Goal: Transaction & Acquisition: Download file/media

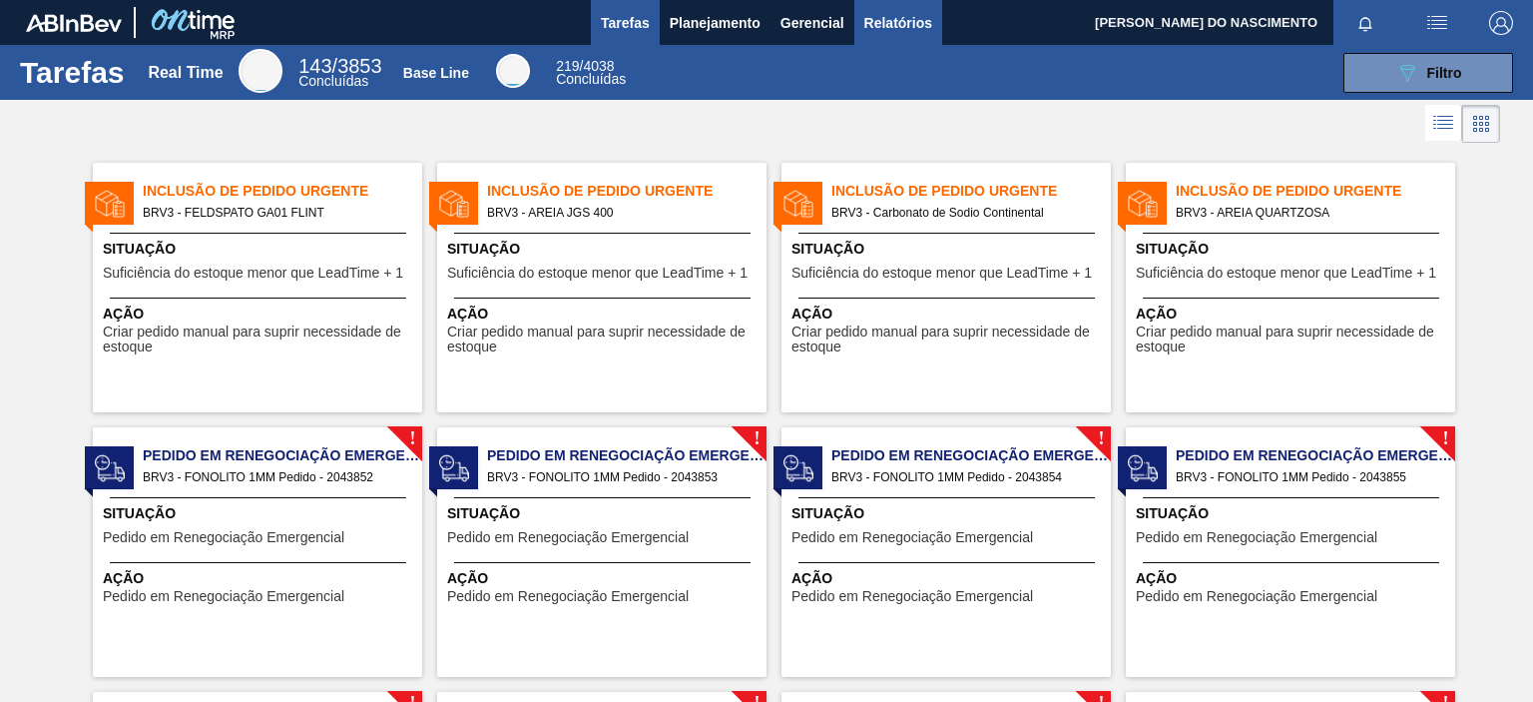
click at [868, 14] on span "Relatórios" at bounding box center [898, 23] width 68 height 24
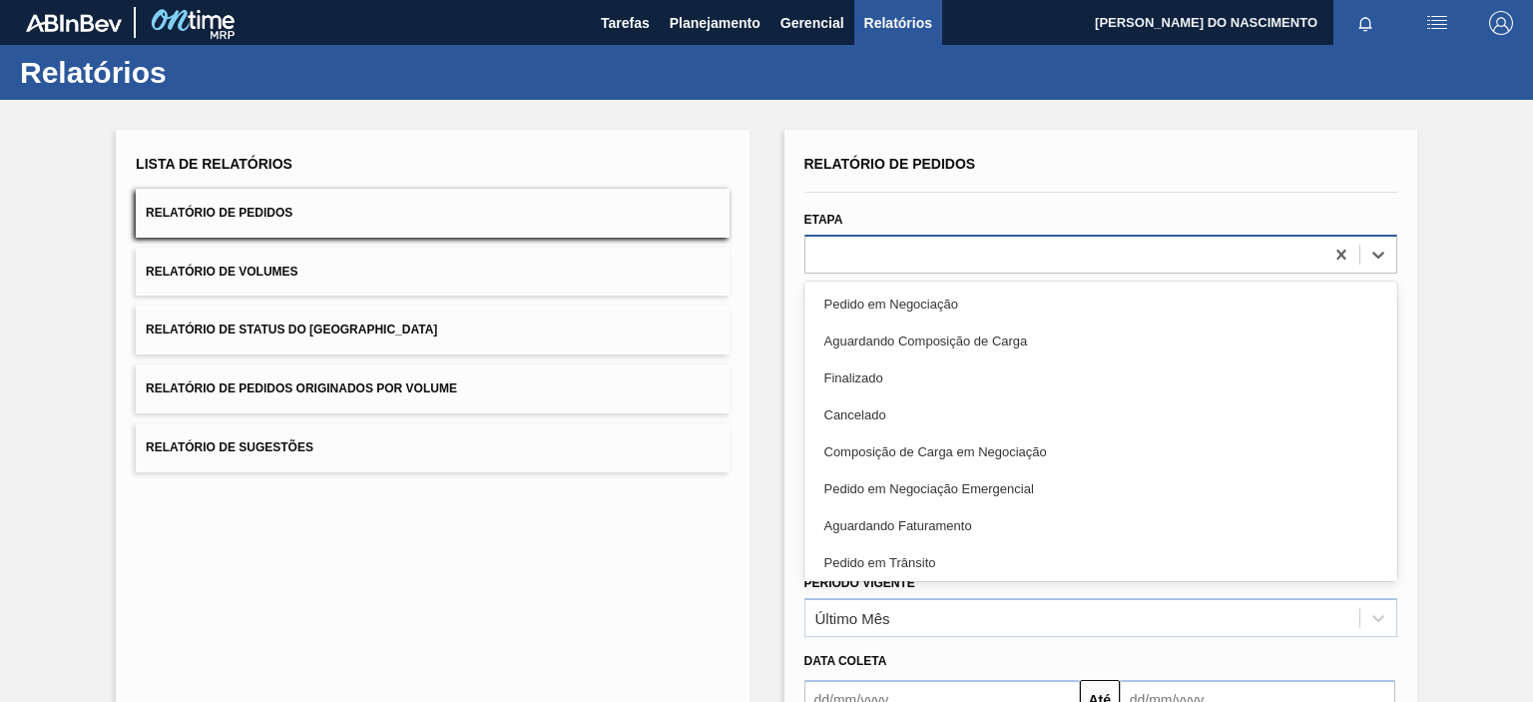
click at [930, 251] on div at bounding box center [1065, 254] width 518 height 29
click at [864, 524] on div "Aguardando Faturamento" at bounding box center [1101, 525] width 593 height 37
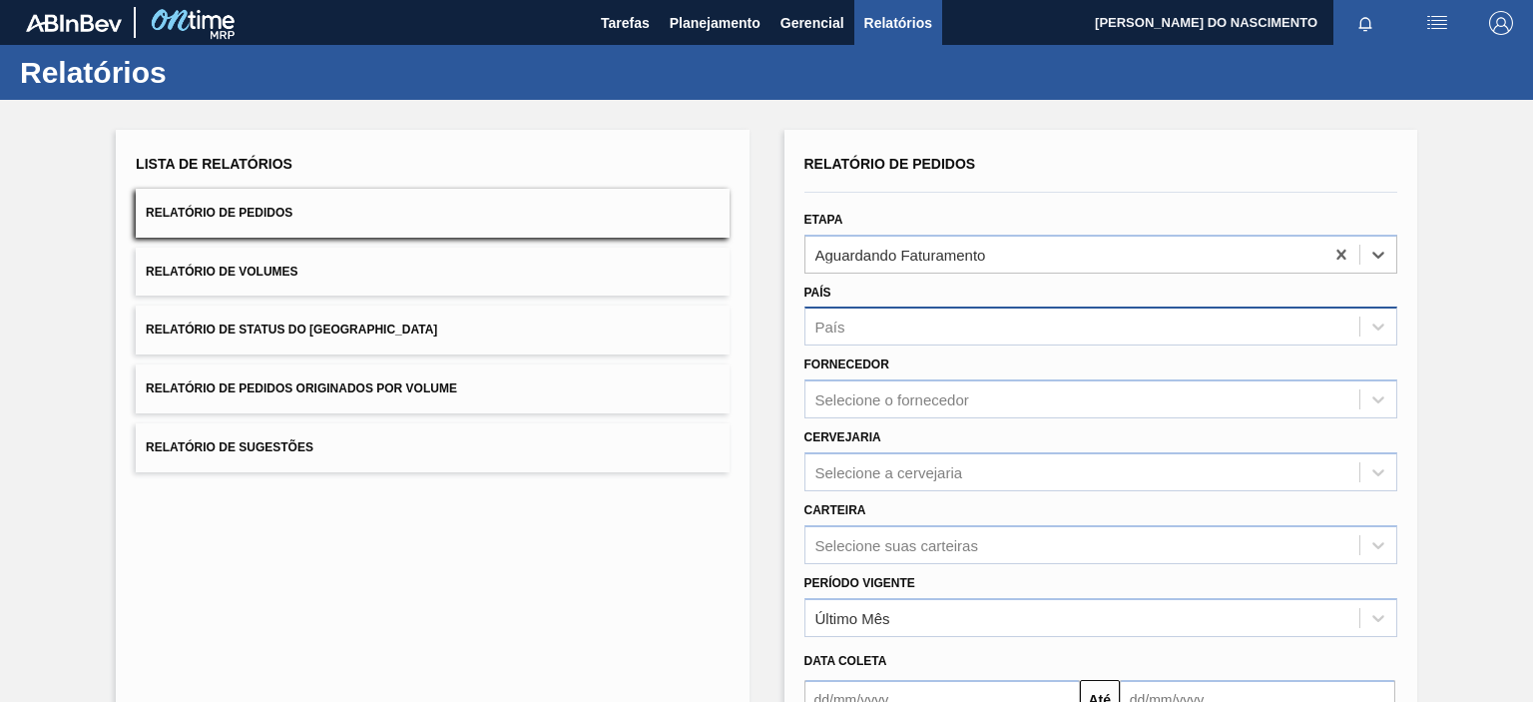
click at [855, 329] on div "País" at bounding box center [1083, 326] width 554 height 29
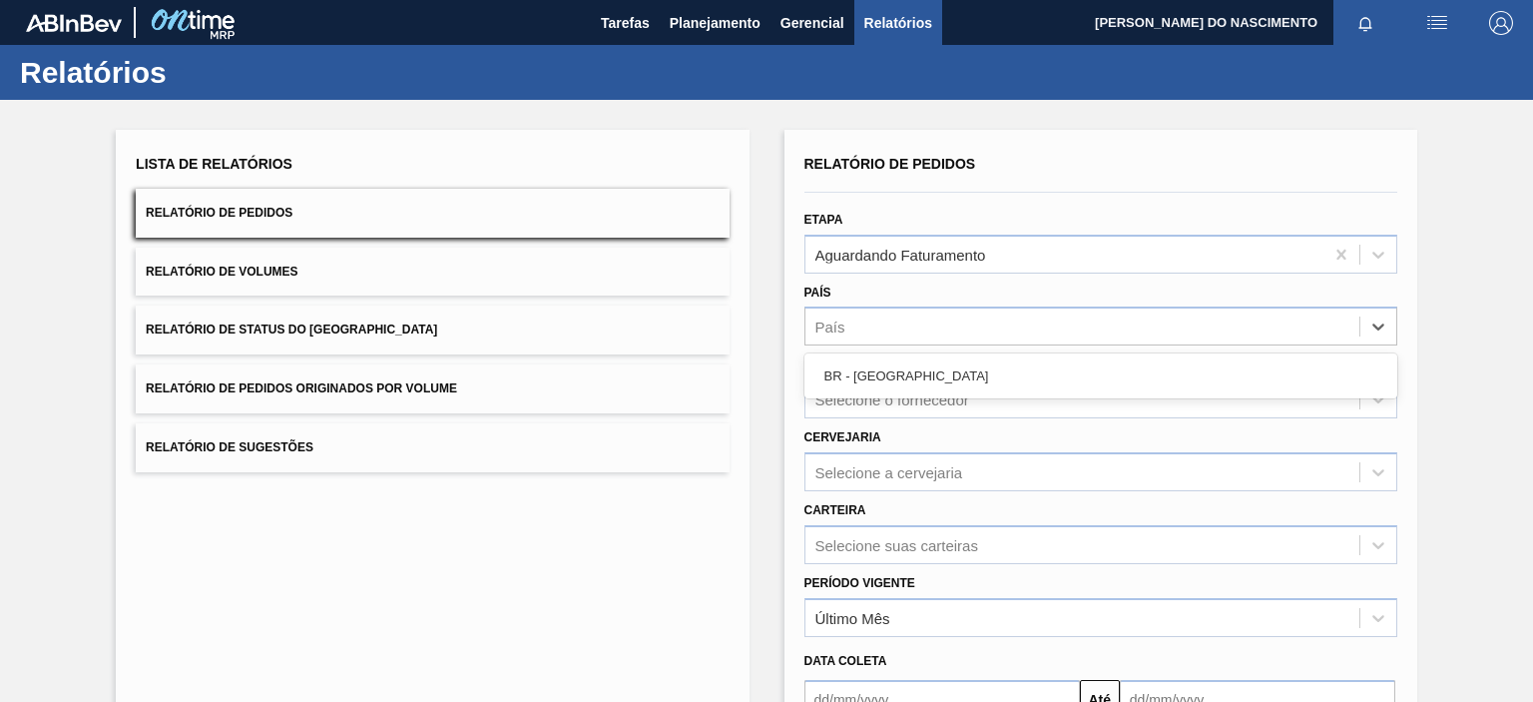
click at [855, 366] on div "BR - [GEOGRAPHIC_DATA]" at bounding box center [1101, 375] width 593 height 37
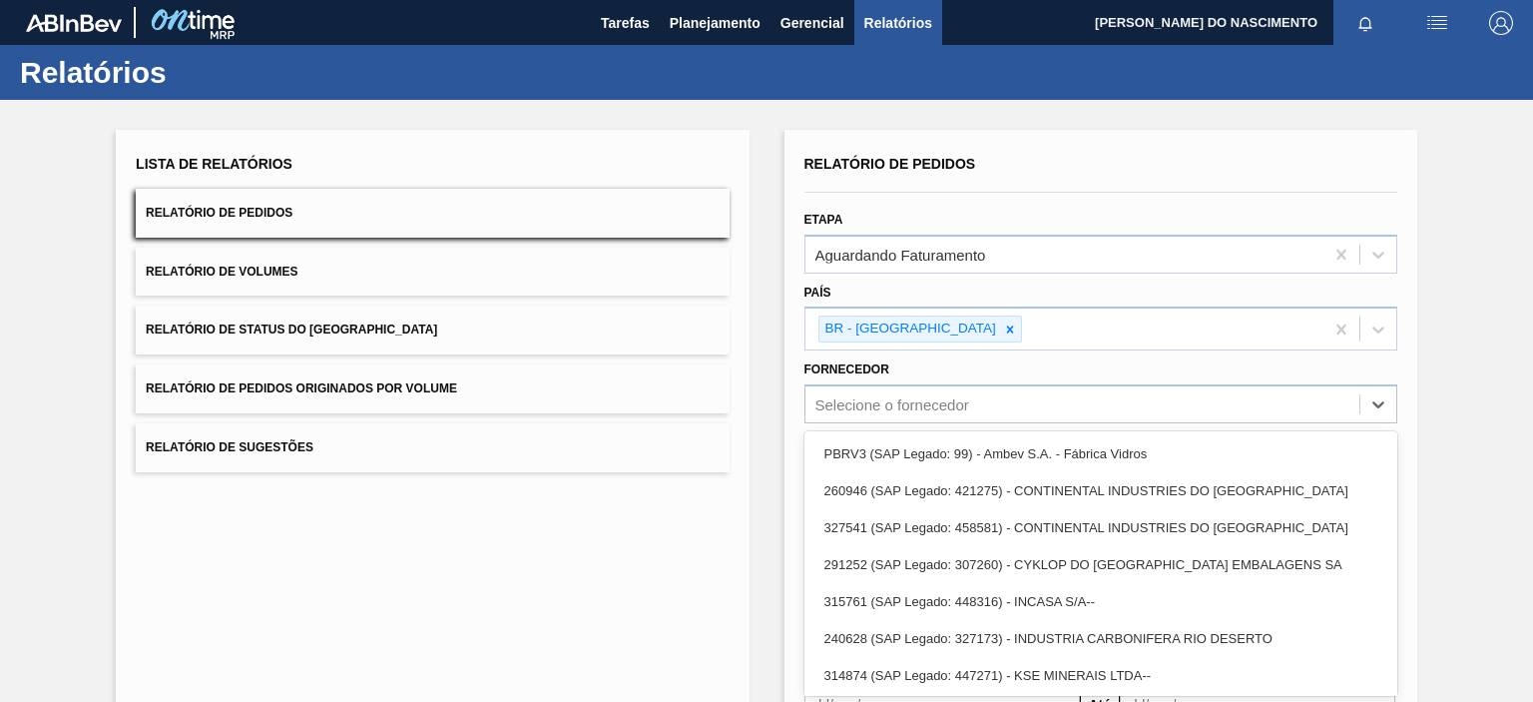
click at [841, 410] on div "option PBRV3 (SAP Legado: 99) - Ambev S.A. - Fábrica Vidros focused, 1 of 23. 2…" at bounding box center [1101, 403] width 593 height 39
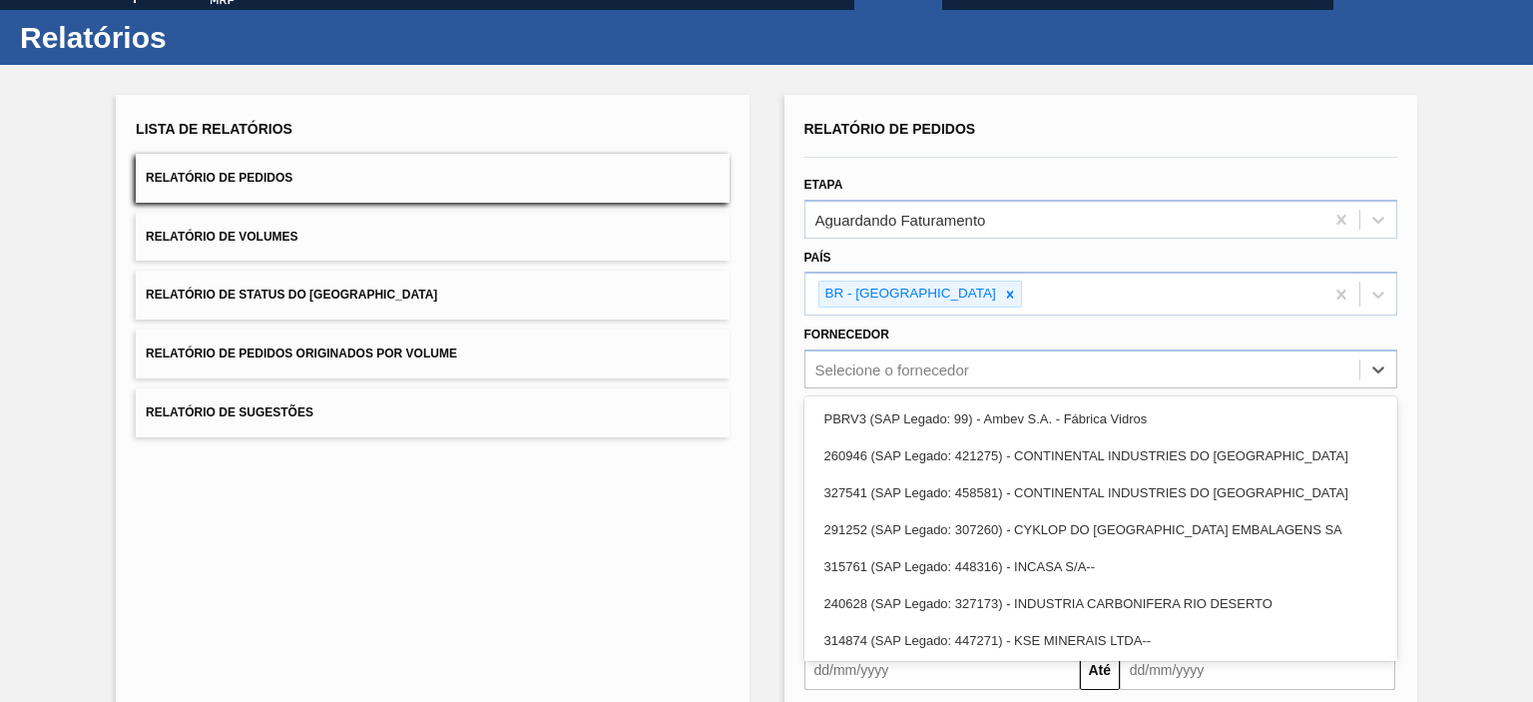
click at [725, 498] on div "Lista de Relatórios Relatório de Pedidos Relatório de Volumes Relatório de Stat…" at bounding box center [432, 482] width 633 height 775
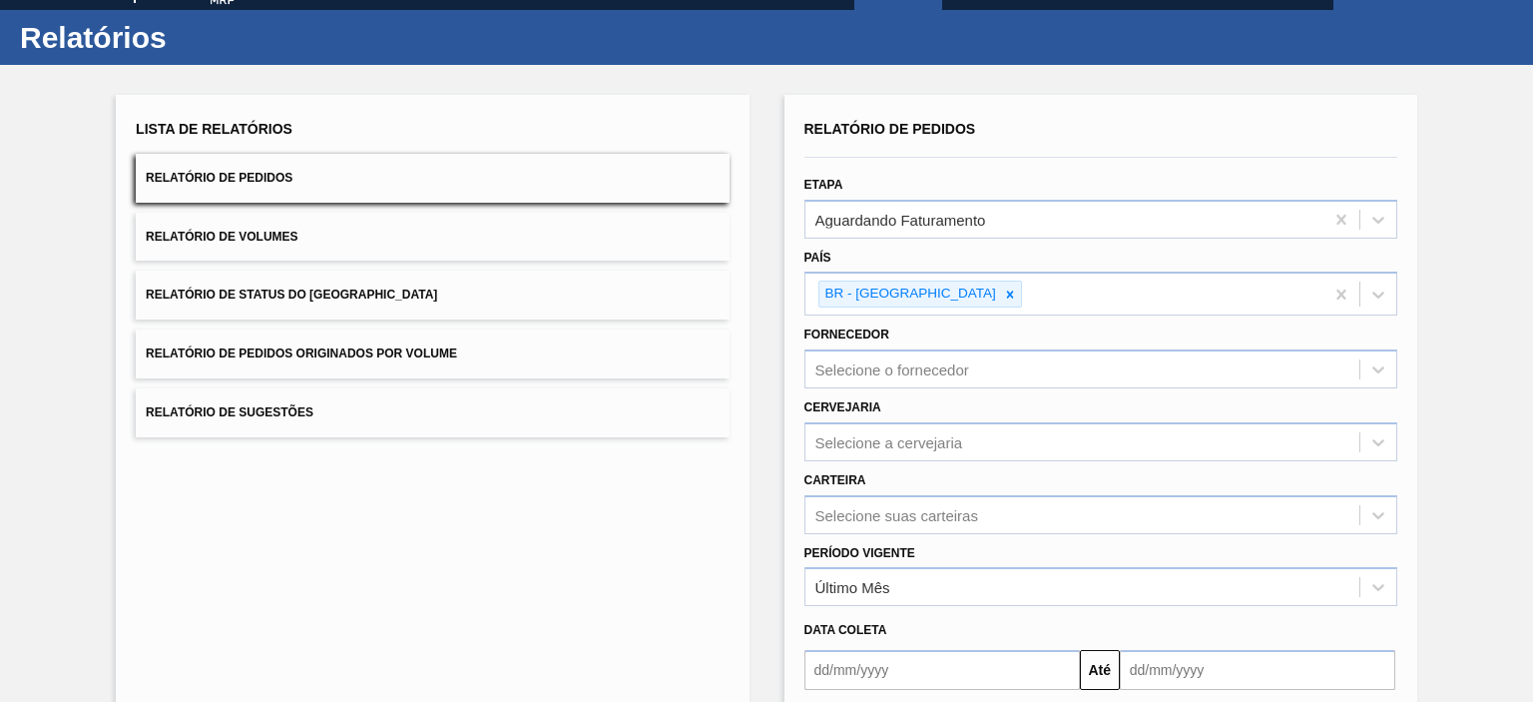
scroll to position [224, 0]
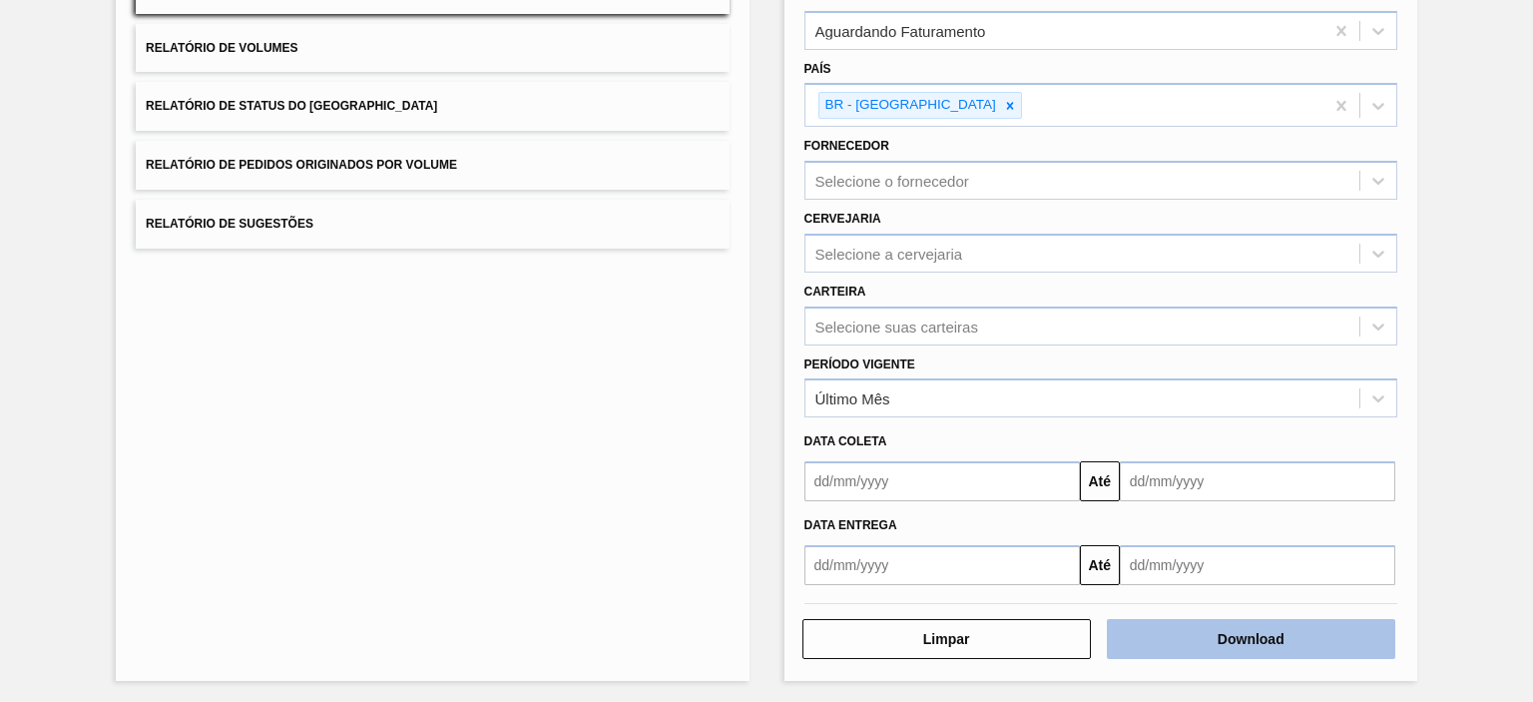
click at [1174, 653] on button "Download" at bounding box center [1251, 639] width 288 height 40
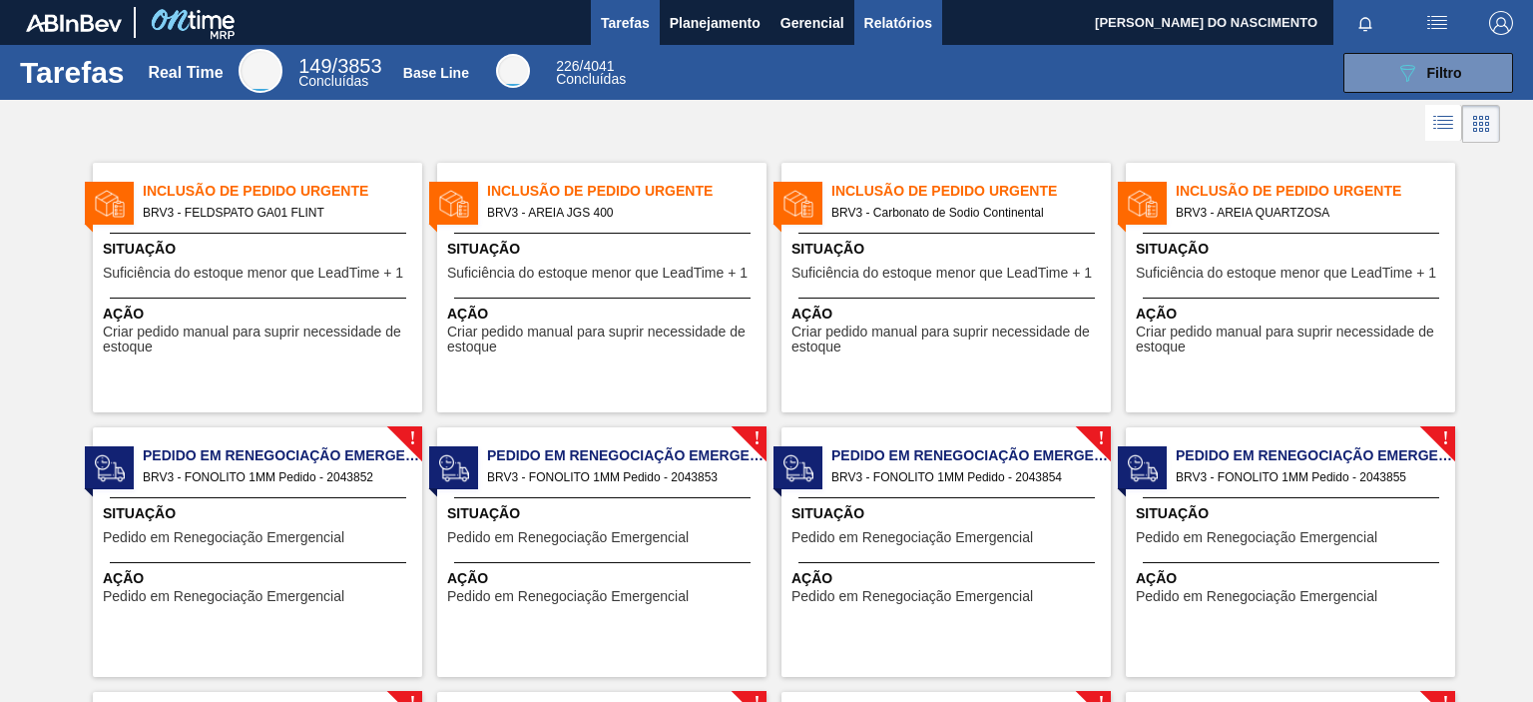
click at [894, 28] on span "Relatórios" at bounding box center [898, 23] width 68 height 24
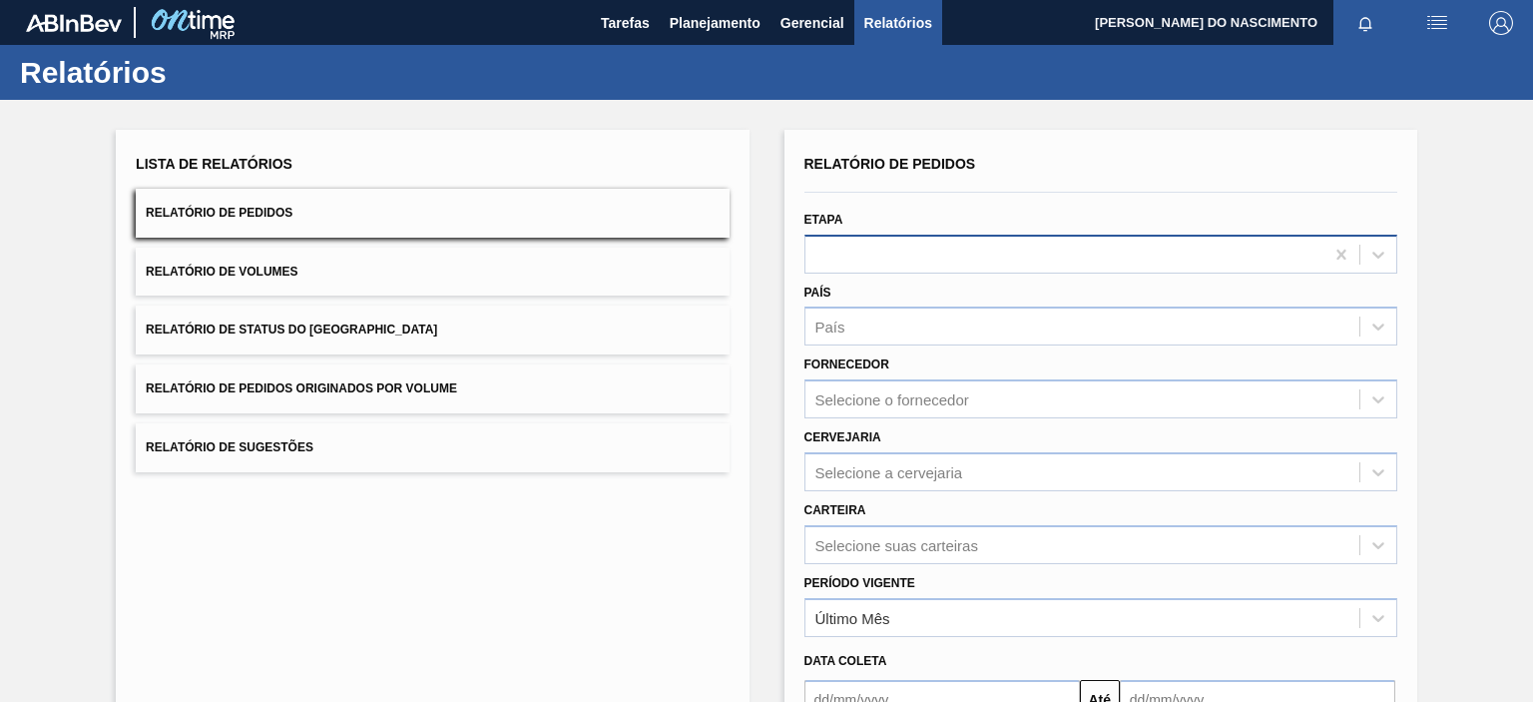
click at [915, 263] on div at bounding box center [1065, 254] width 518 height 29
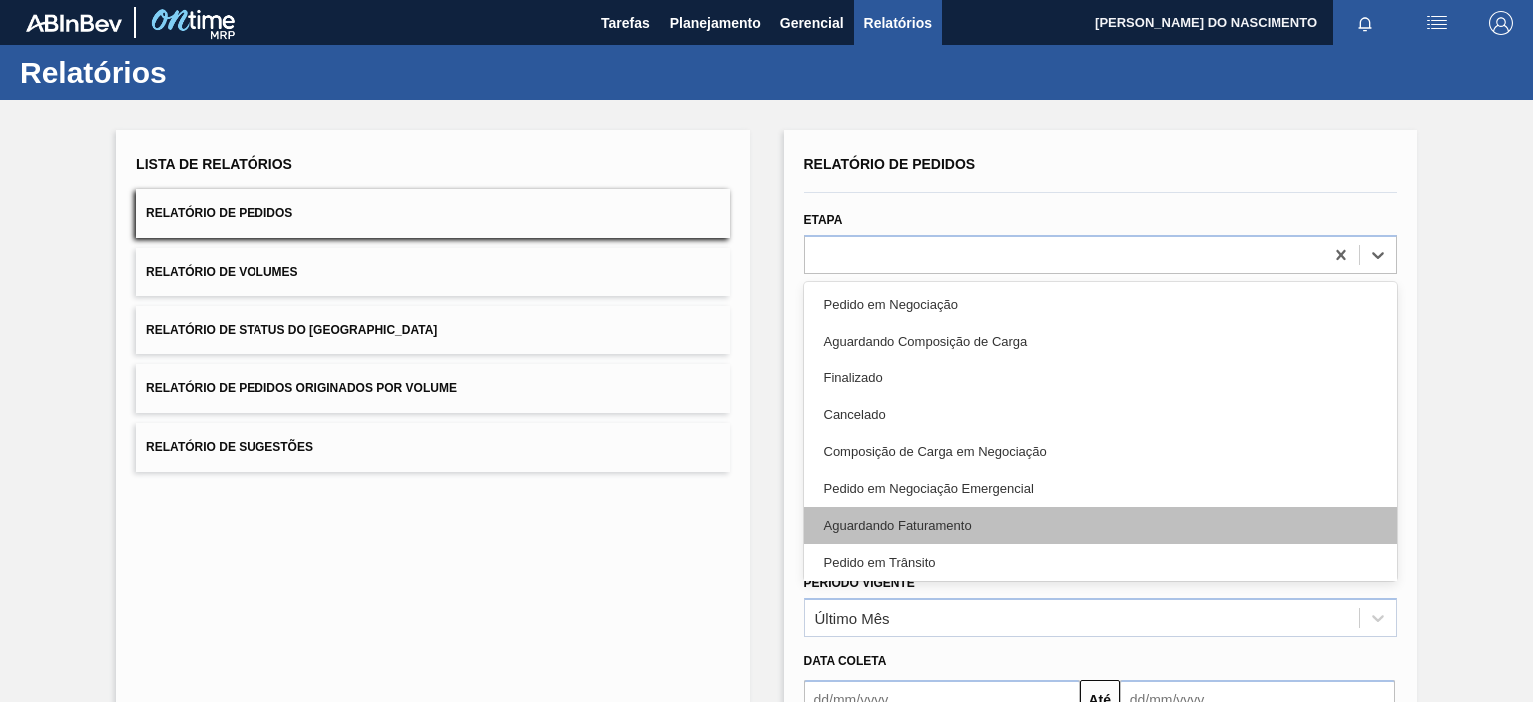
click at [891, 529] on div "Aguardando Faturamento" at bounding box center [1101, 525] width 593 height 37
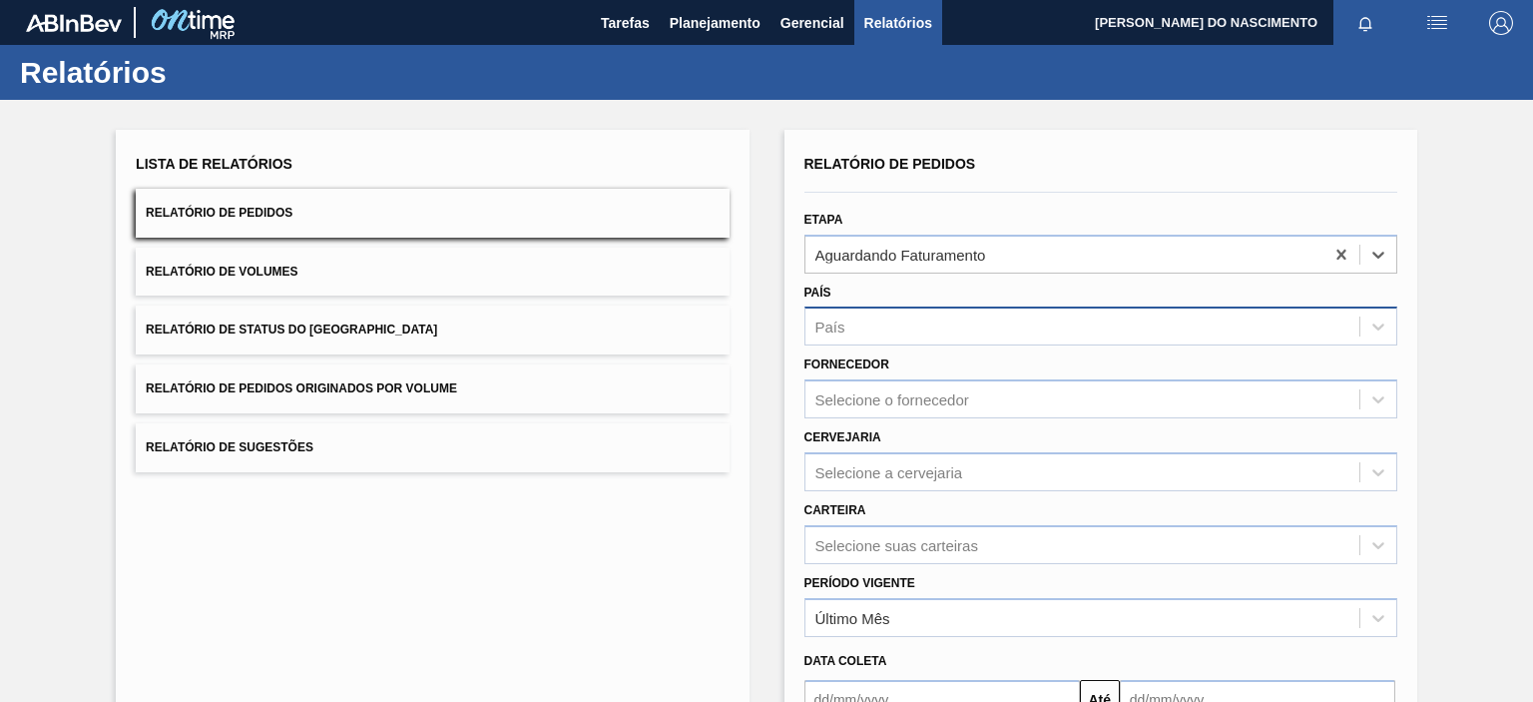
click at [878, 331] on div "País" at bounding box center [1083, 326] width 554 height 29
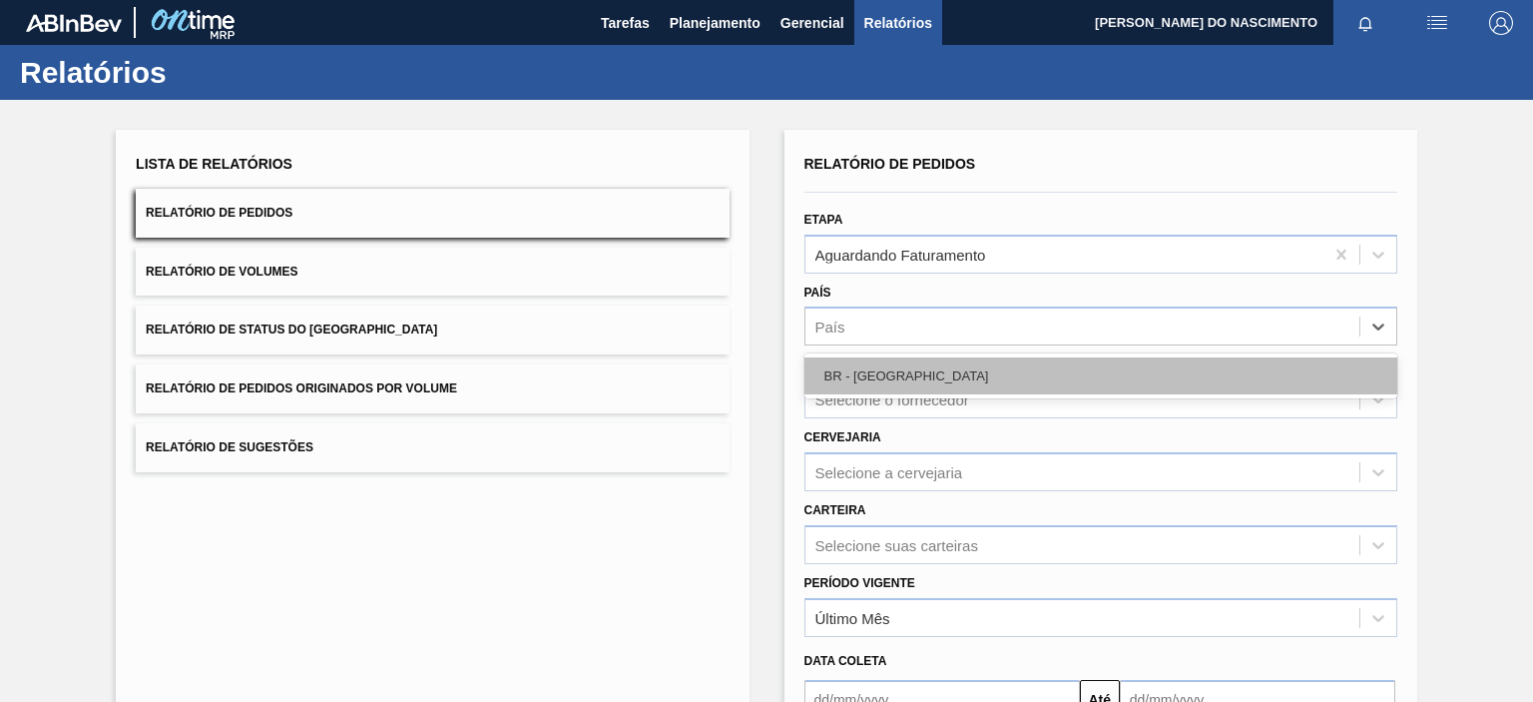
click at [869, 369] on div "BR - [GEOGRAPHIC_DATA]" at bounding box center [1101, 375] width 593 height 37
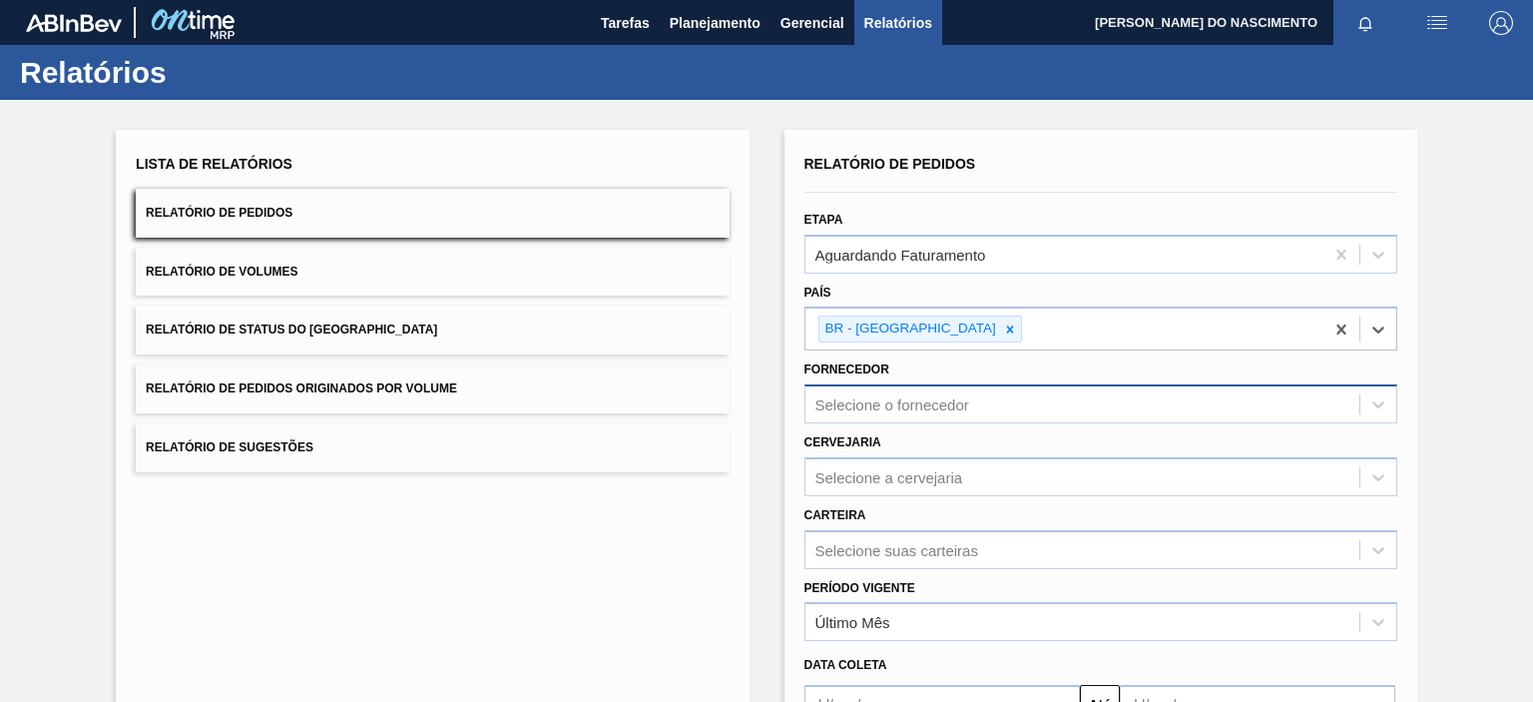
click at [871, 392] on div "Selecione o fornecedor" at bounding box center [1083, 404] width 554 height 29
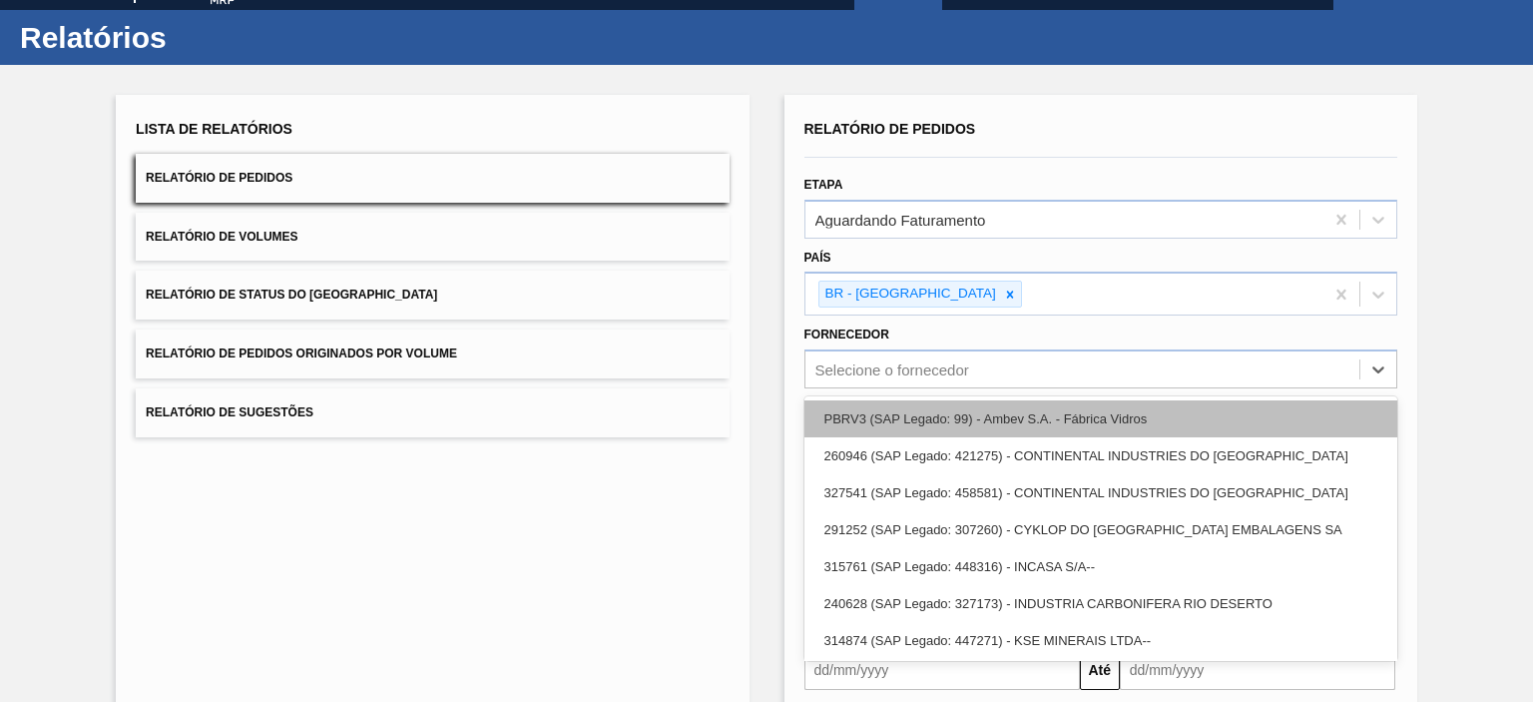
click at [876, 400] on div "PBRV3 (SAP Legado: 99) - Ambev S.A. - Fábrica Vidros" at bounding box center [1101, 418] width 593 height 37
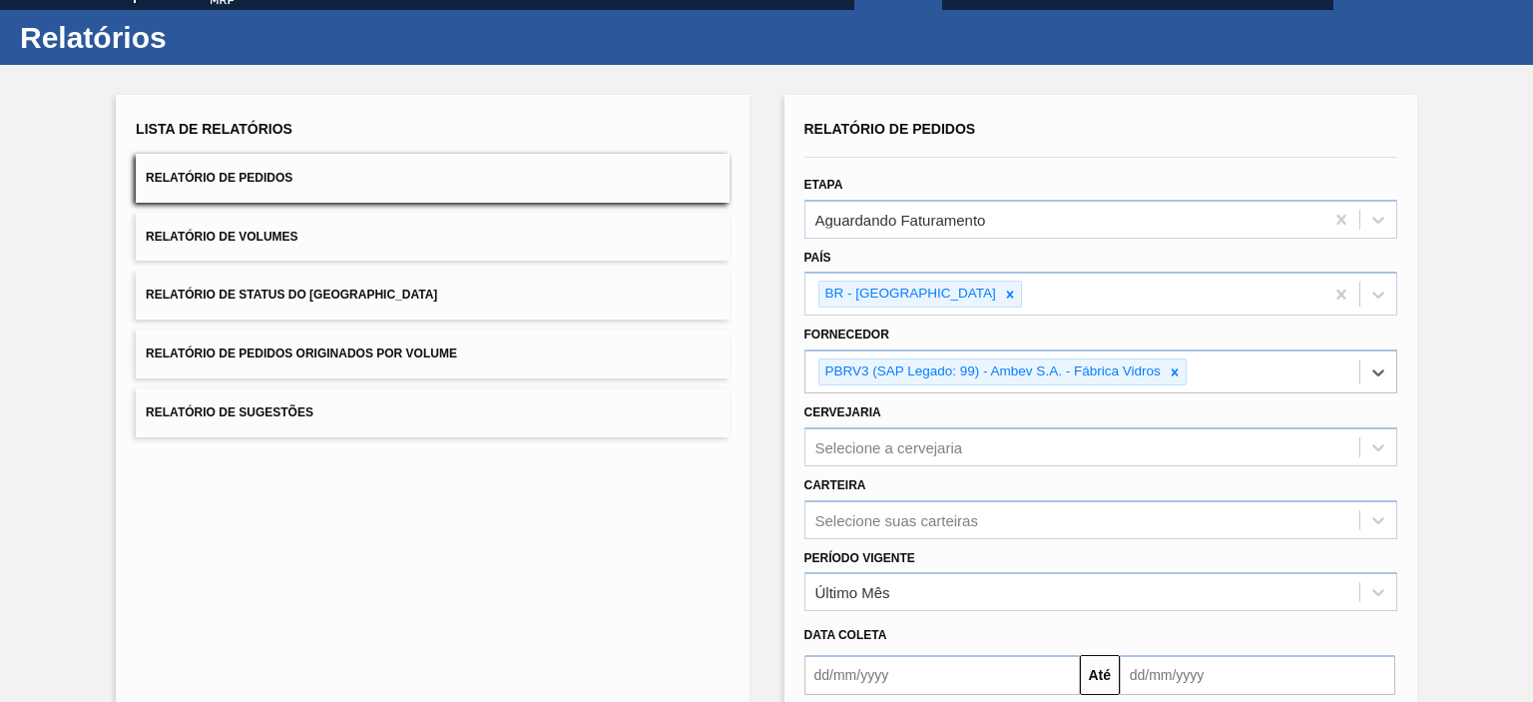
scroll to position [228, 0]
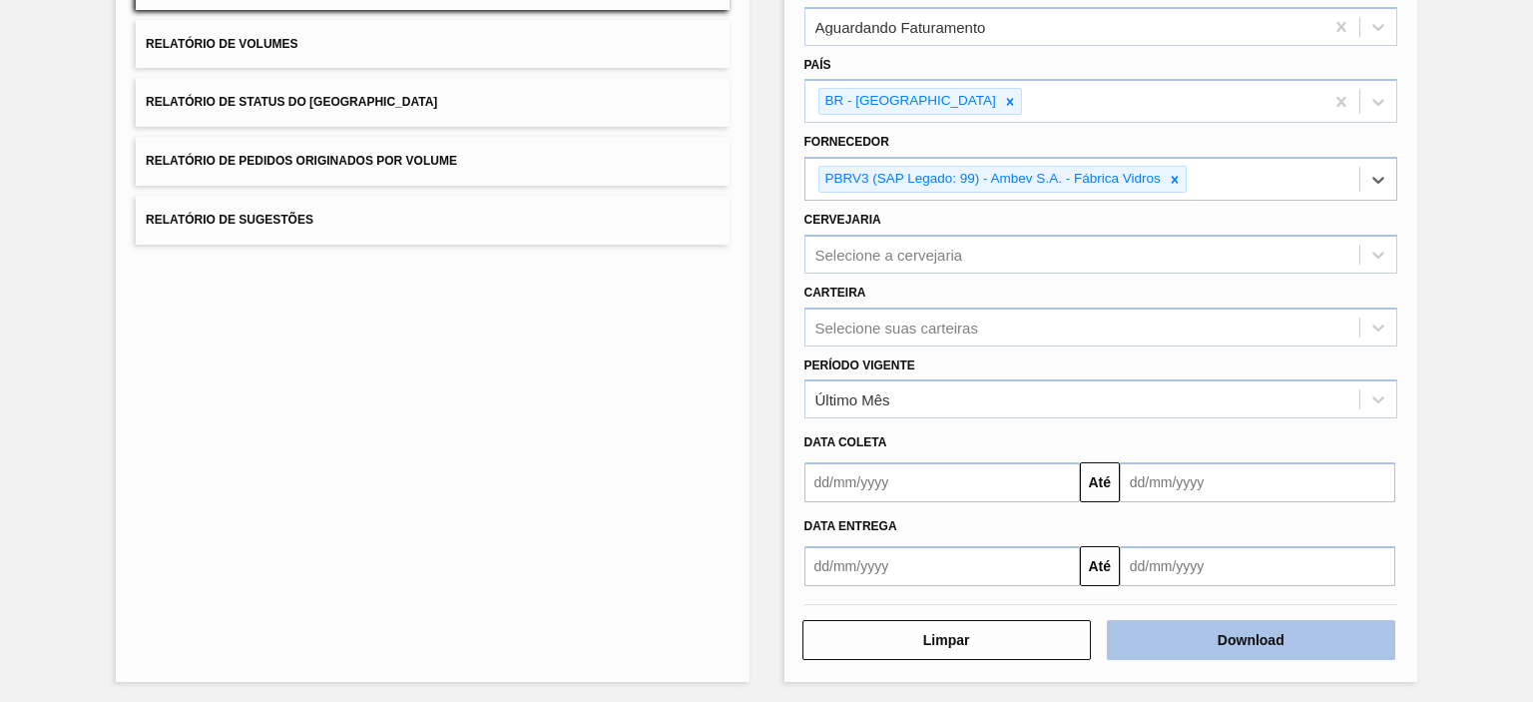
click at [1165, 635] on button "Download" at bounding box center [1251, 640] width 288 height 40
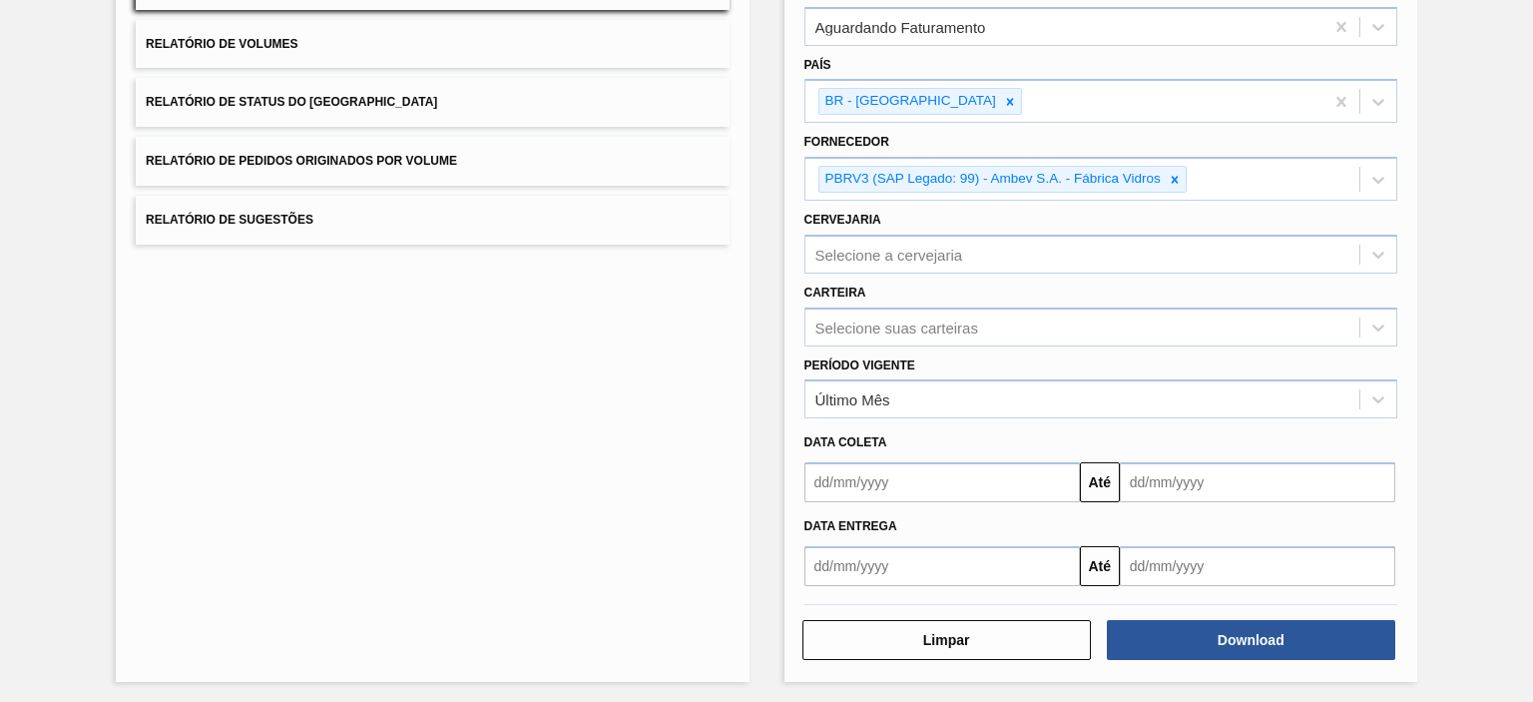
click at [689, 387] on div "Lista de Relatórios Relatório de Pedidos Relatório de Volumes Relatório de Stat…" at bounding box center [432, 292] width 633 height 780
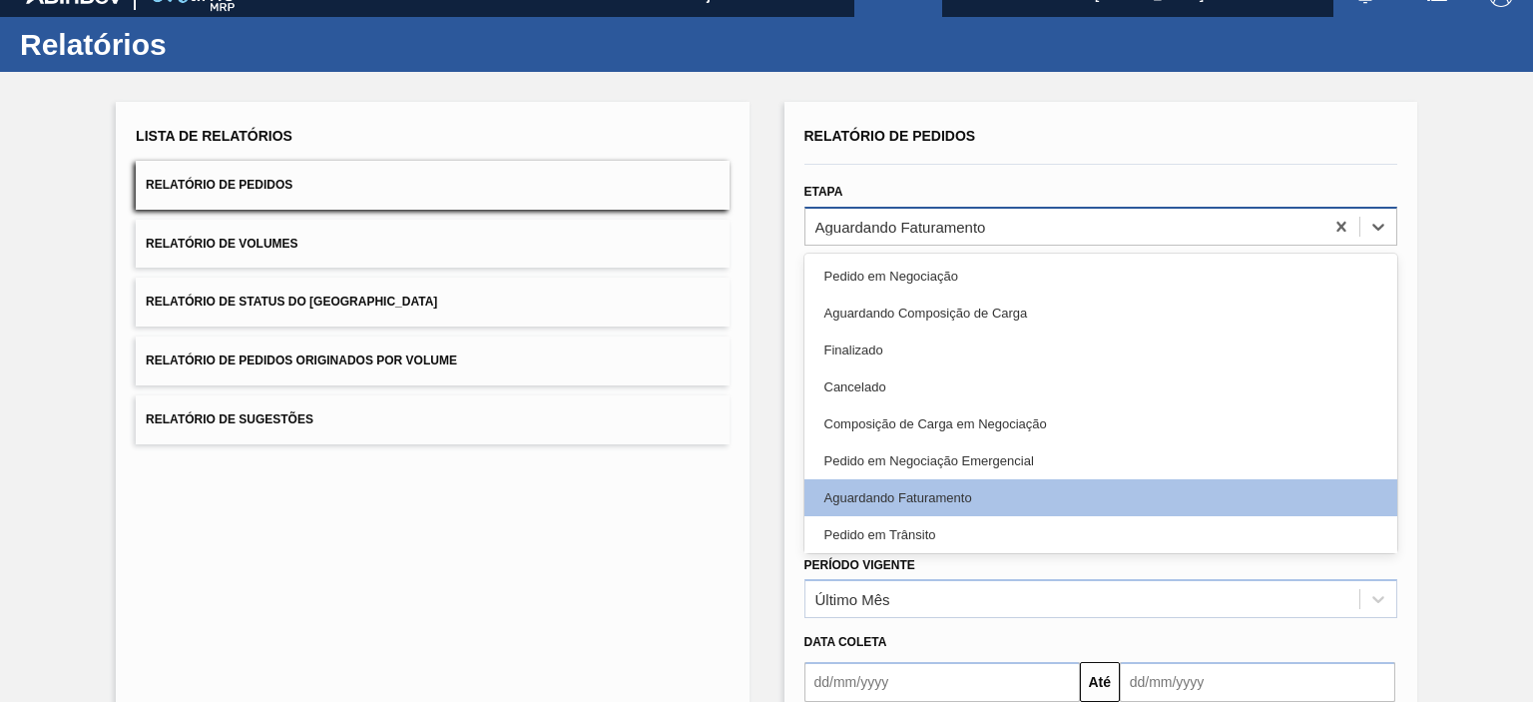
click at [934, 226] on div "Aguardando Faturamento" at bounding box center [901, 226] width 171 height 17
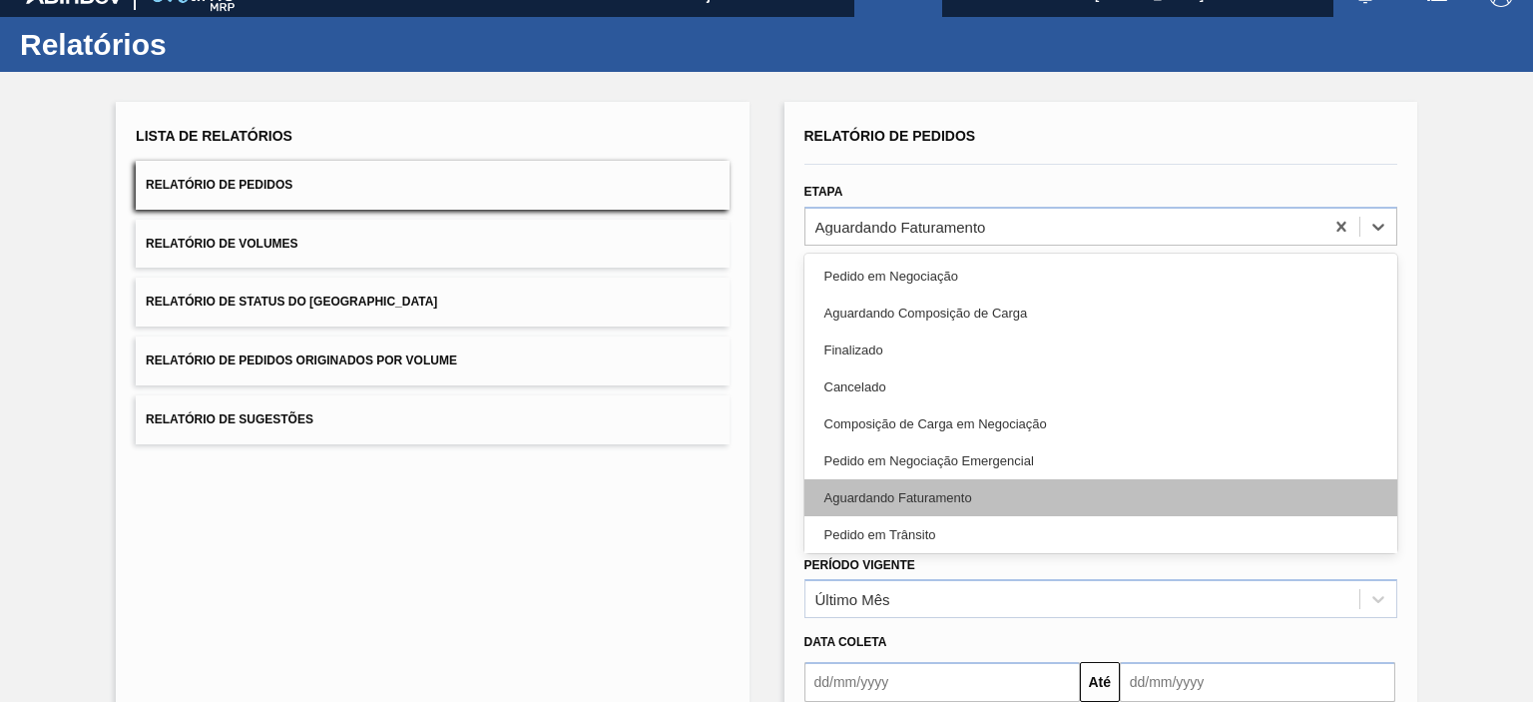
click at [841, 494] on div "Aguardando Faturamento" at bounding box center [1101, 497] width 593 height 37
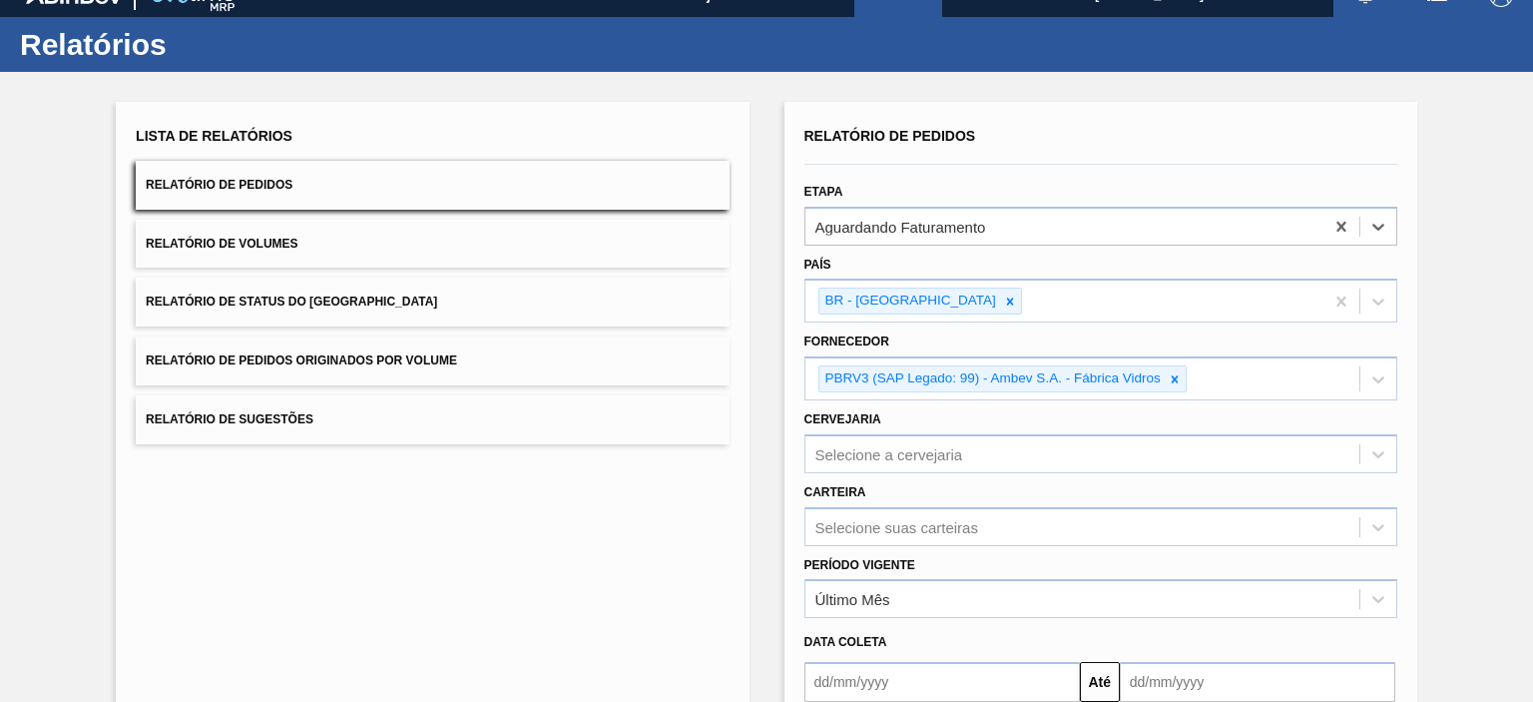
scroll to position [228, 0]
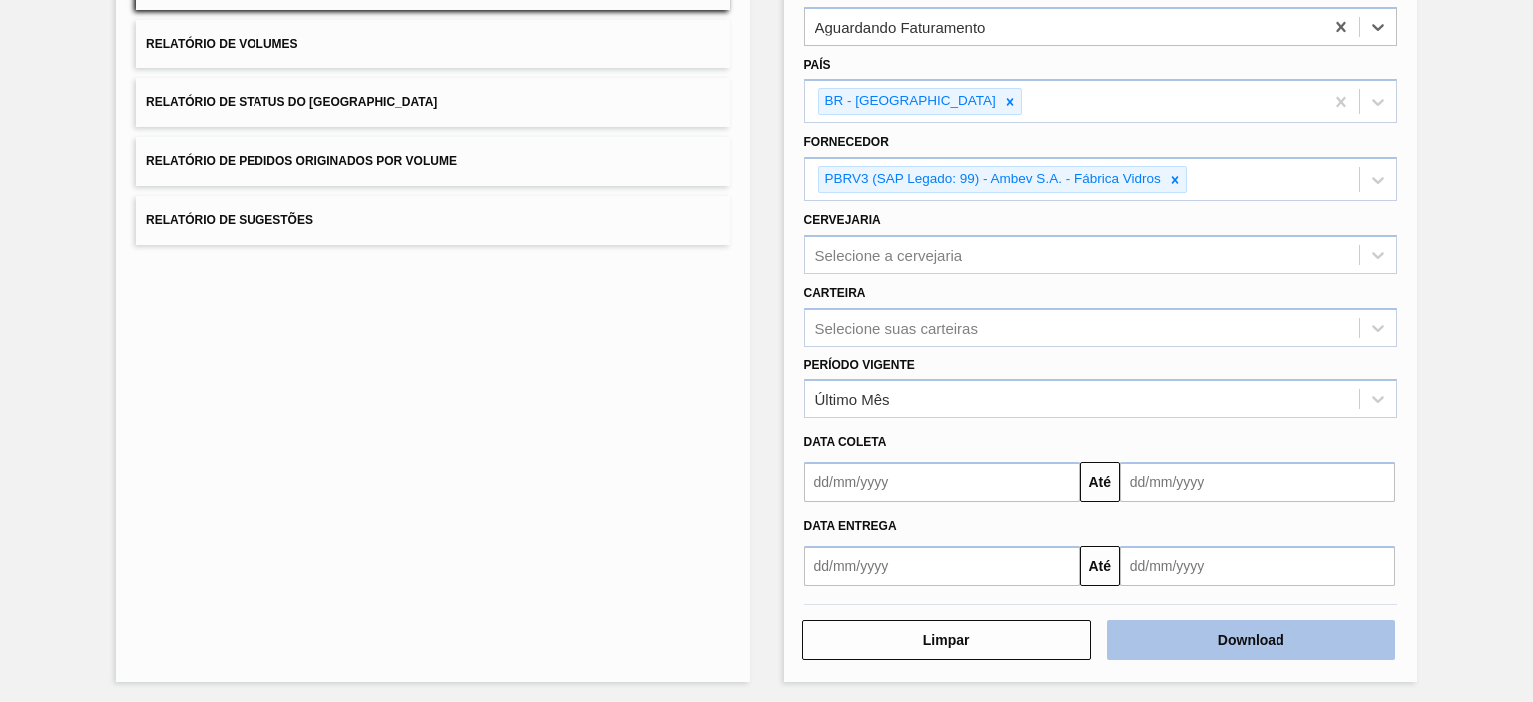
click at [1151, 621] on button "Download" at bounding box center [1251, 640] width 288 height 40
